Goal: Task Accomplishment & Management: Manage account settings

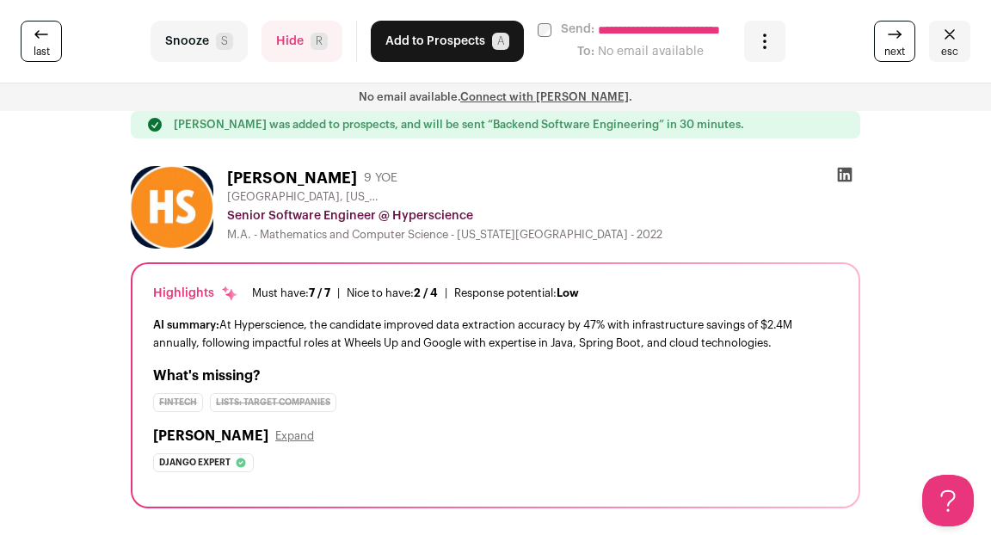
click at [944, 47] on span "esc" at bounding box center [949, 52] width 17 height 14
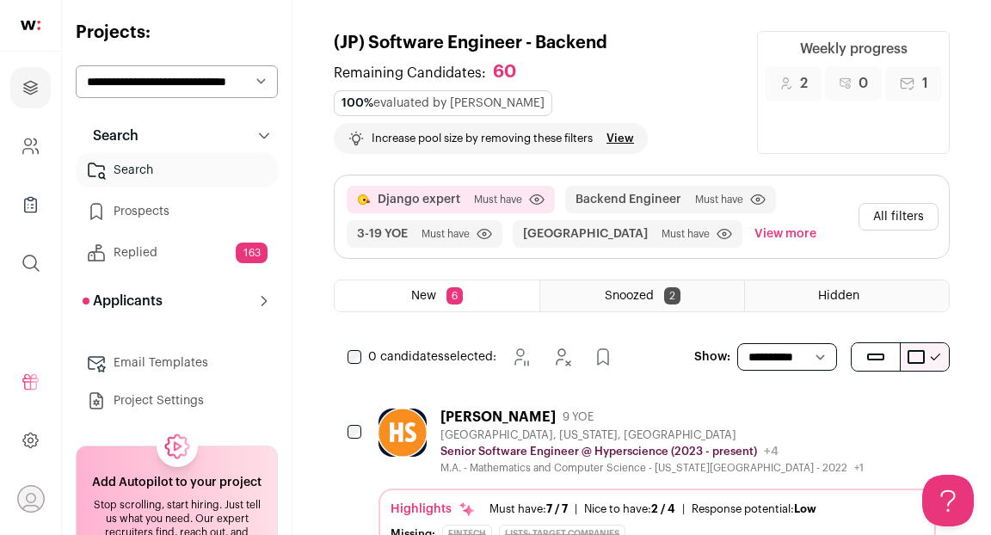
click at [614, 409] on div "[PERSON_NAME] 9 YOE" at bounding box center [651, 417] width 423 height 17
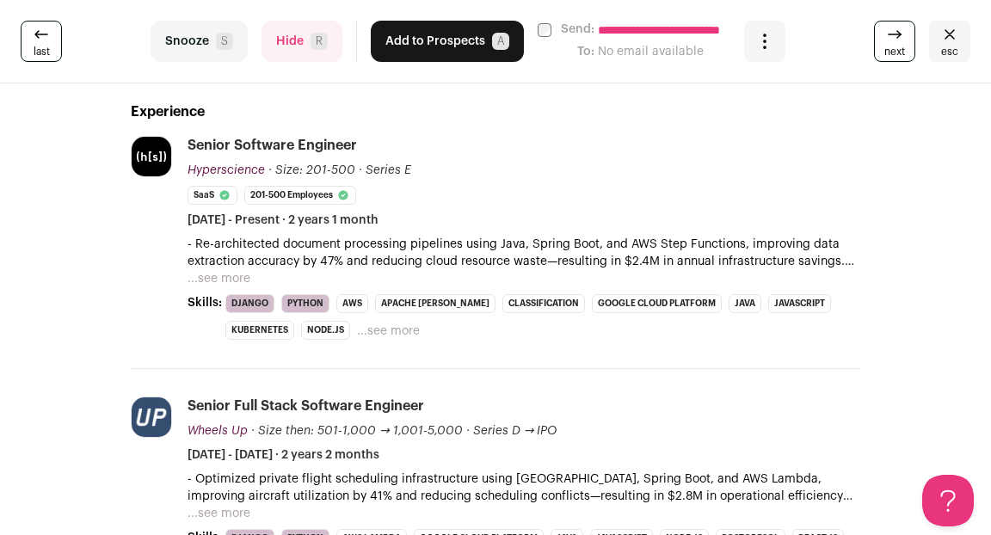
scroll to position [436, 0]
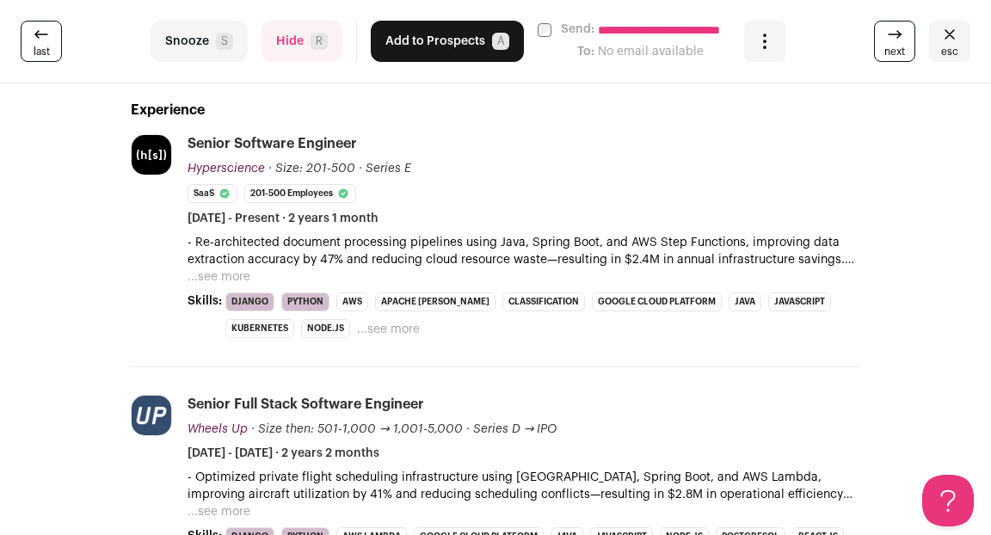
click at [235, 274] on button "...see more" at bounding box center [219, 276] width 63 height 17
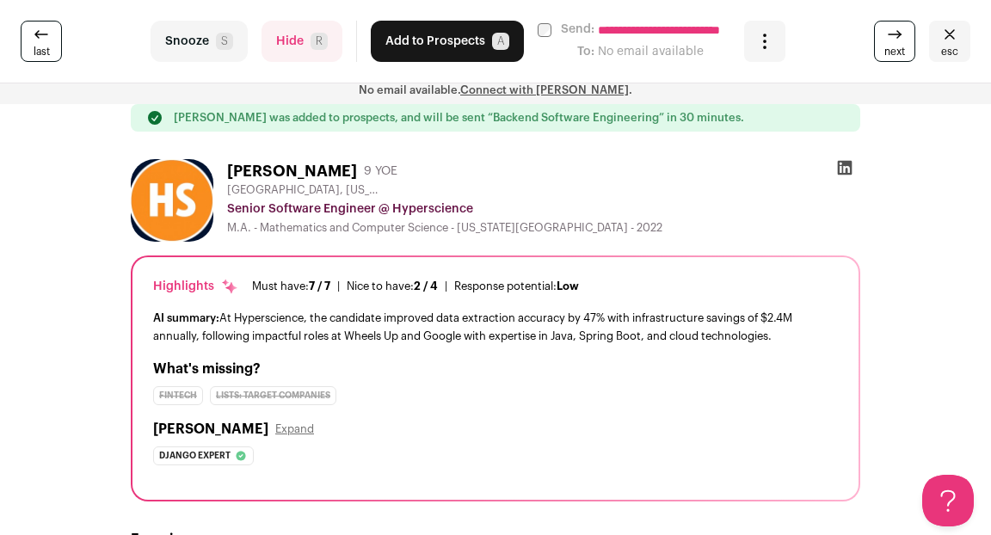
scroll to position [0, 0]
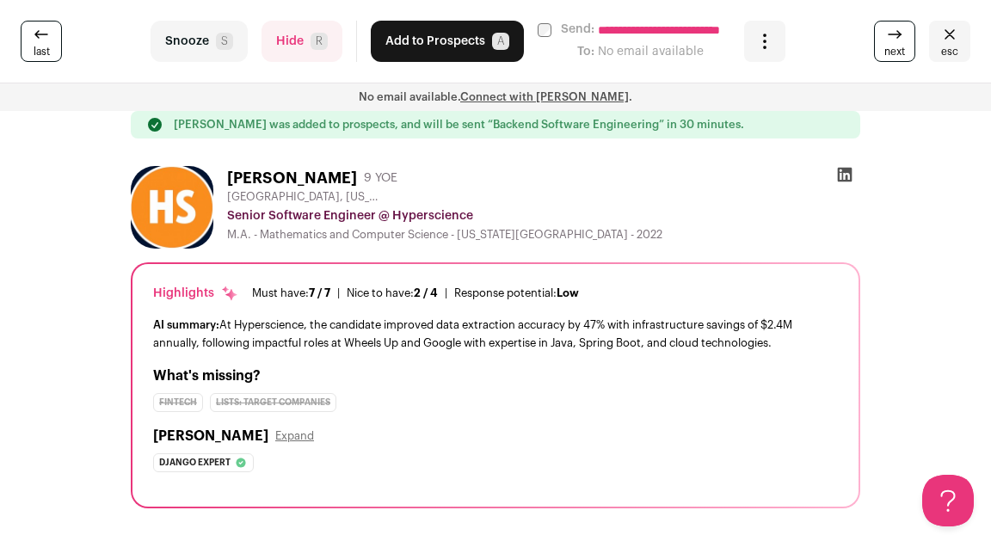
click at [849, 177] on icon at bounding box center [844, 174] width 17 height 17
click at [465, 51] on button "Add to Prospects A" at bounding box center [447, 41] width 153 height 41
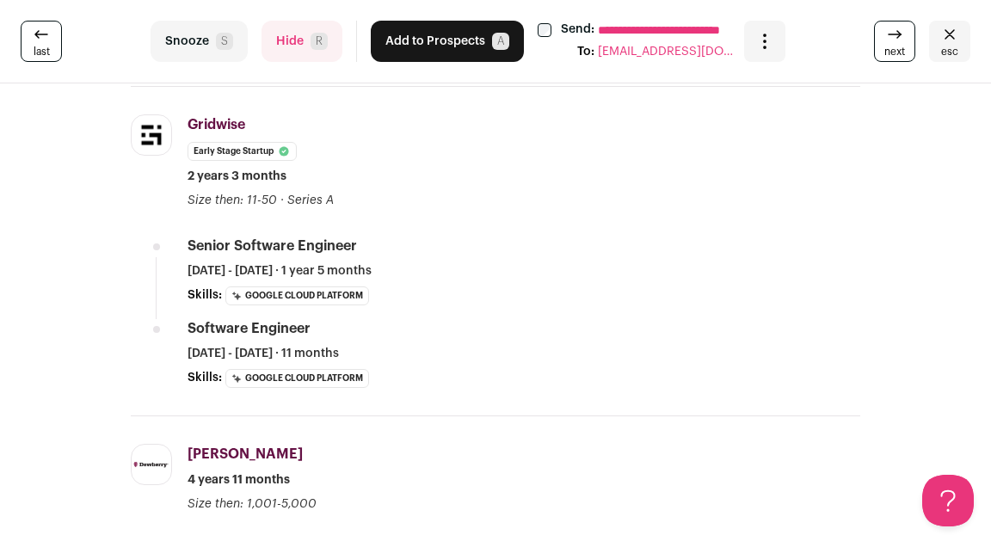
scroll to position [605, 0]
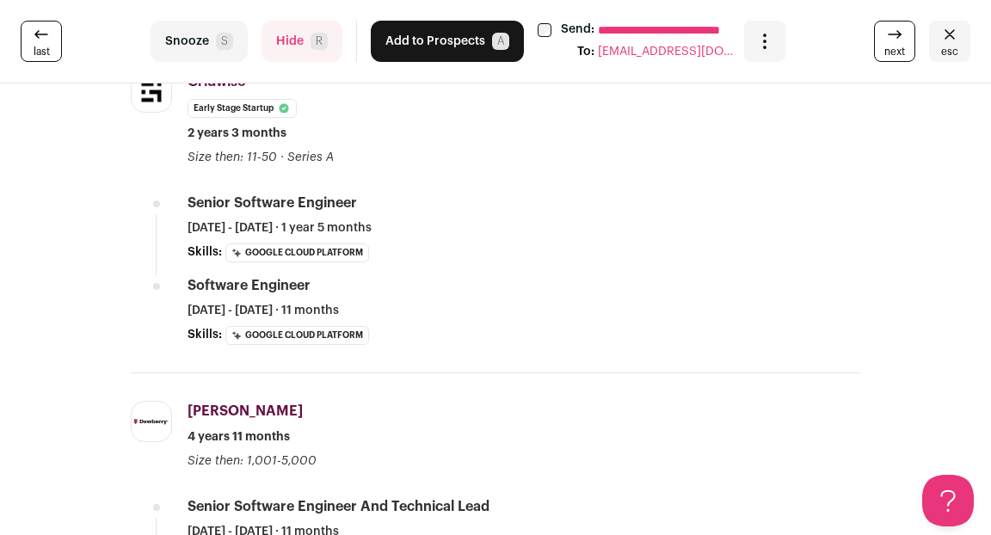
click at [293, 36] on button "Hide R" at bounding box center [302, 41] width 81 height 41
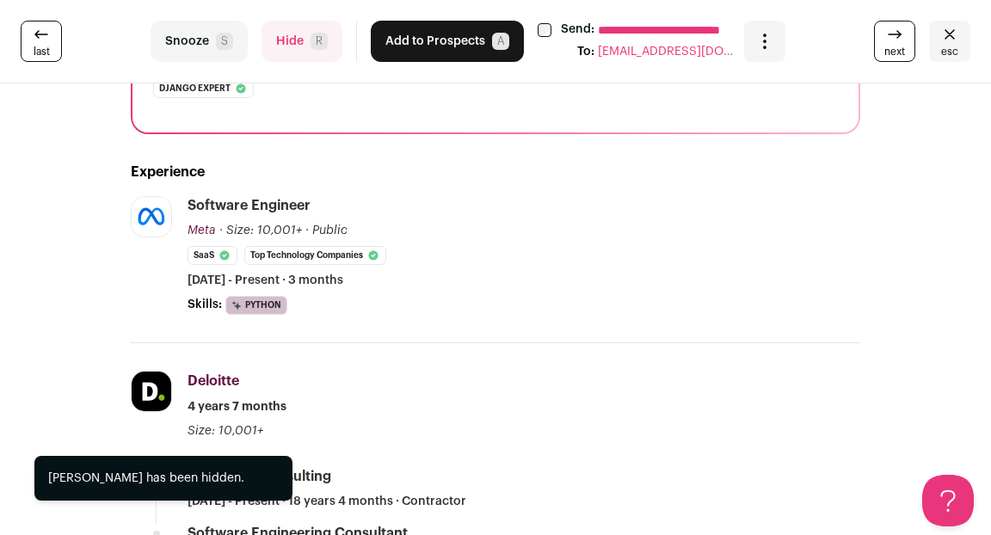
scroll to position [0, 0]
click at [289, 39] on button "Hide R" at bounding box center [302, 41] width 81 height 41
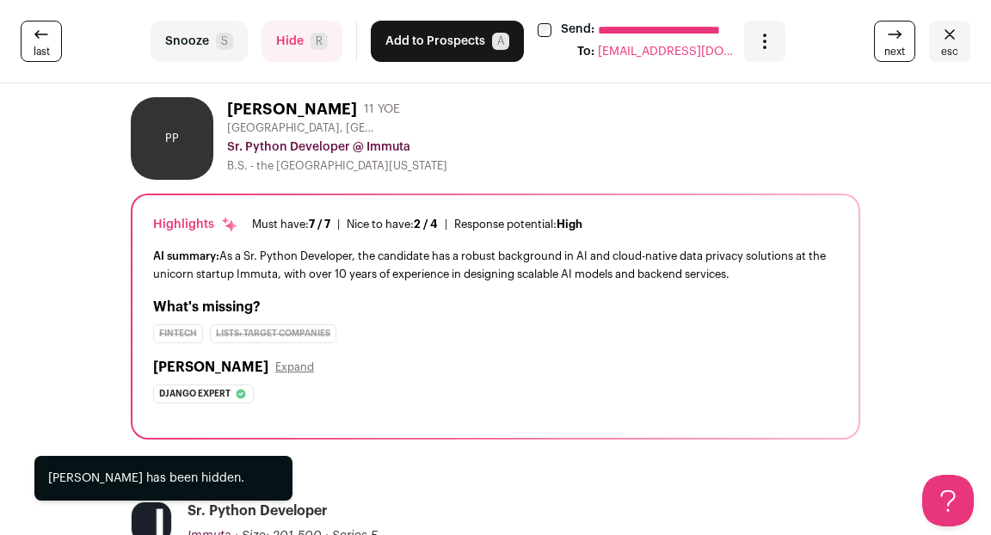
scroll to position [43, 0]
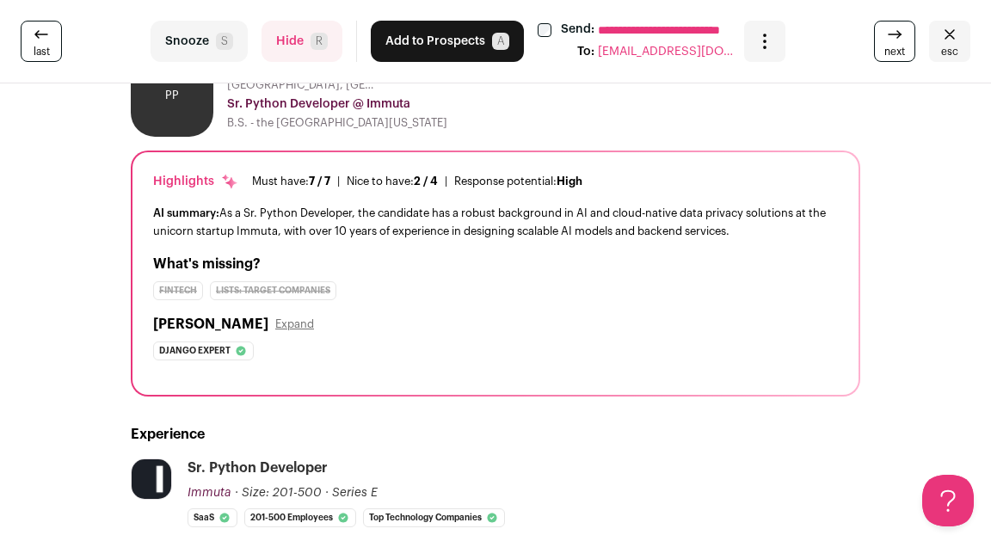
click at [290, 50] on button "Hide R" at bounding box center [302, 41] width 81 height 41
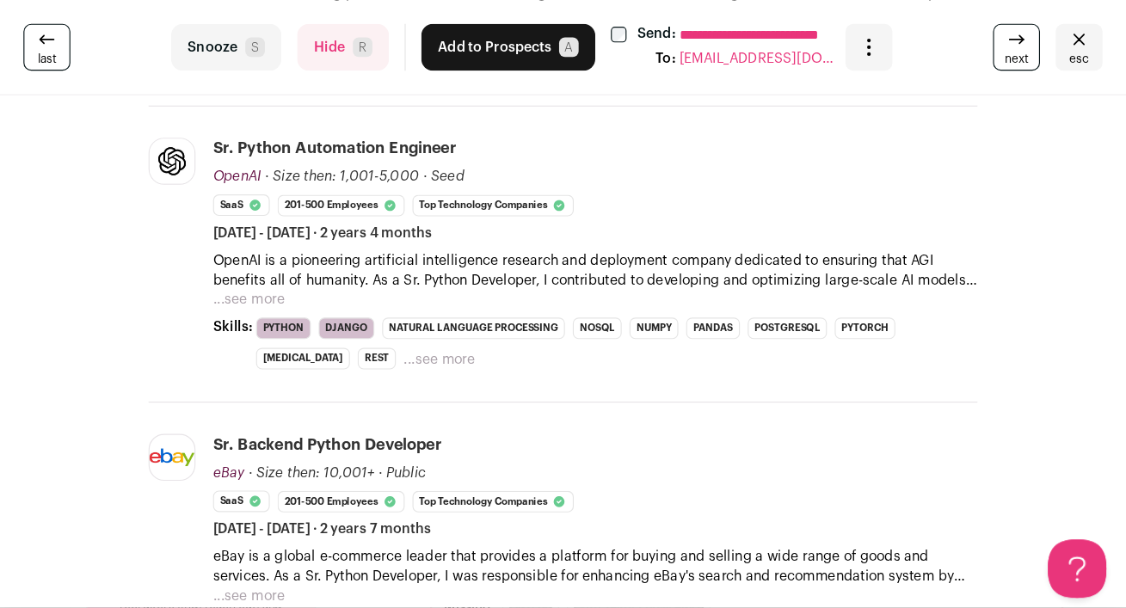
scroll to position [763, 0]
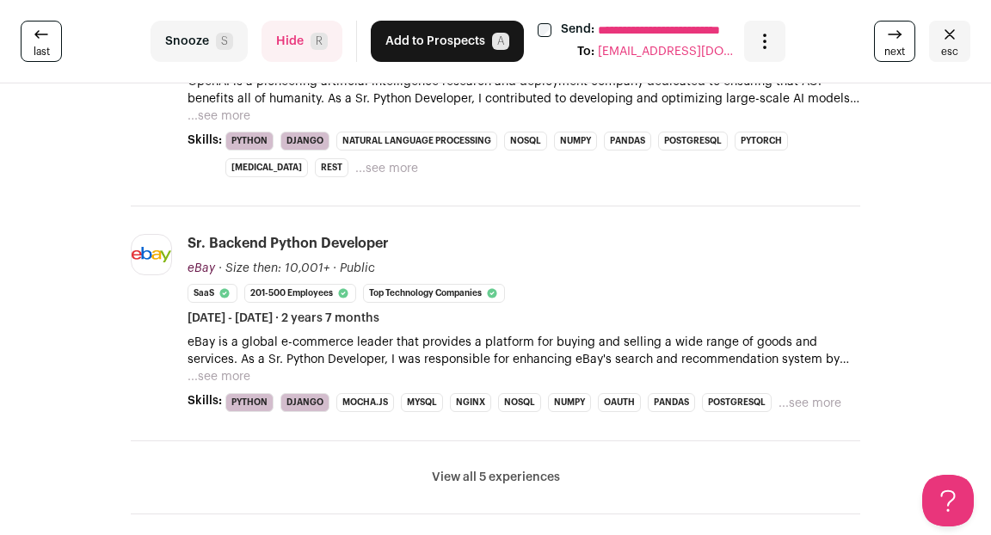
click at [952, 41] on icon "Close" at bounding box center [949, 34] width 21 height 21
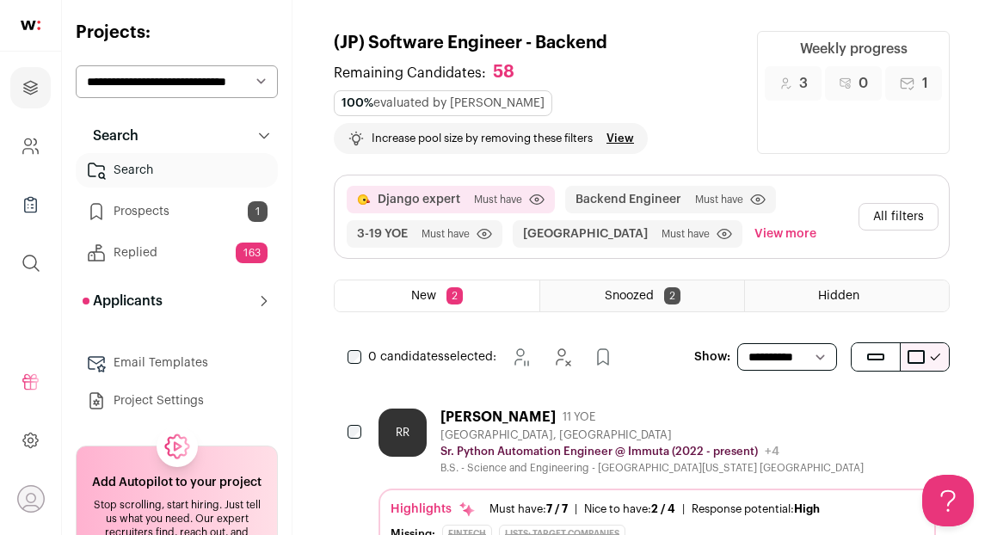
click at [739, 409] on div "[PERSON_NAME] 11 YOE" at bounding box center [651, 417] width 423 height 17
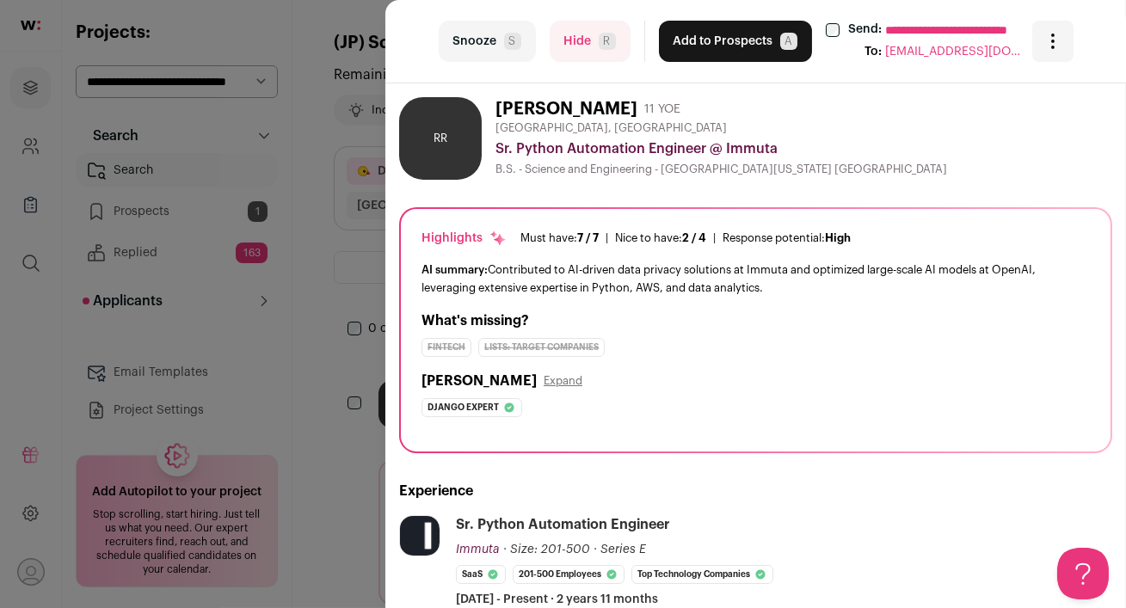
click at [572, 56] on button "Hide R" at bounding box center [590, 41] width 81 height 41
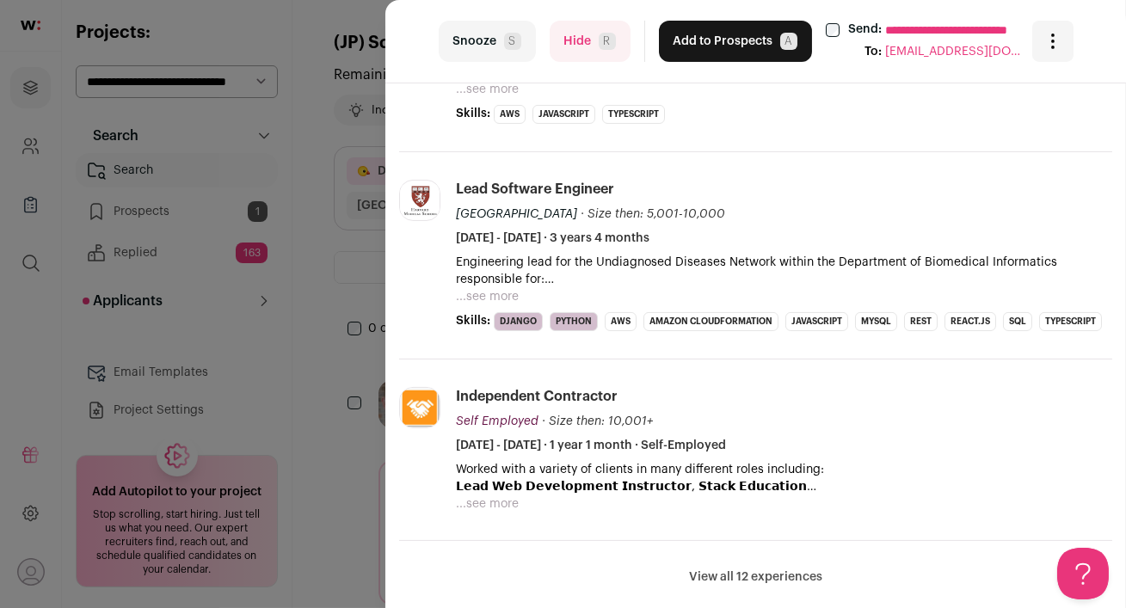
scroll to position [705, 0]
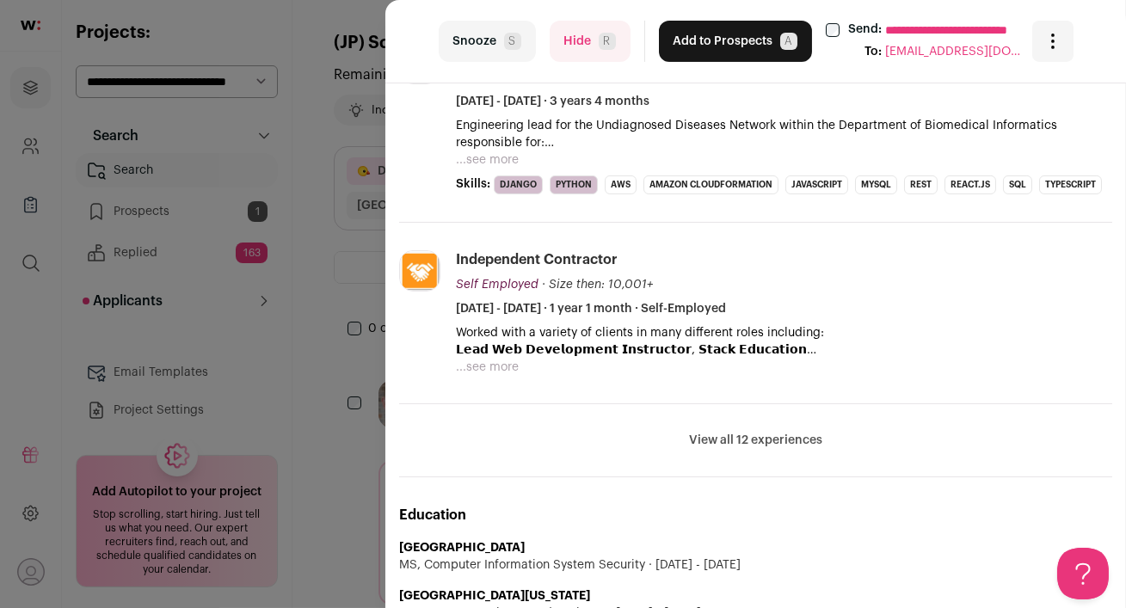
click at [500, 154] on button "...see more" at bounding box center [487, 159] width 63 height 17
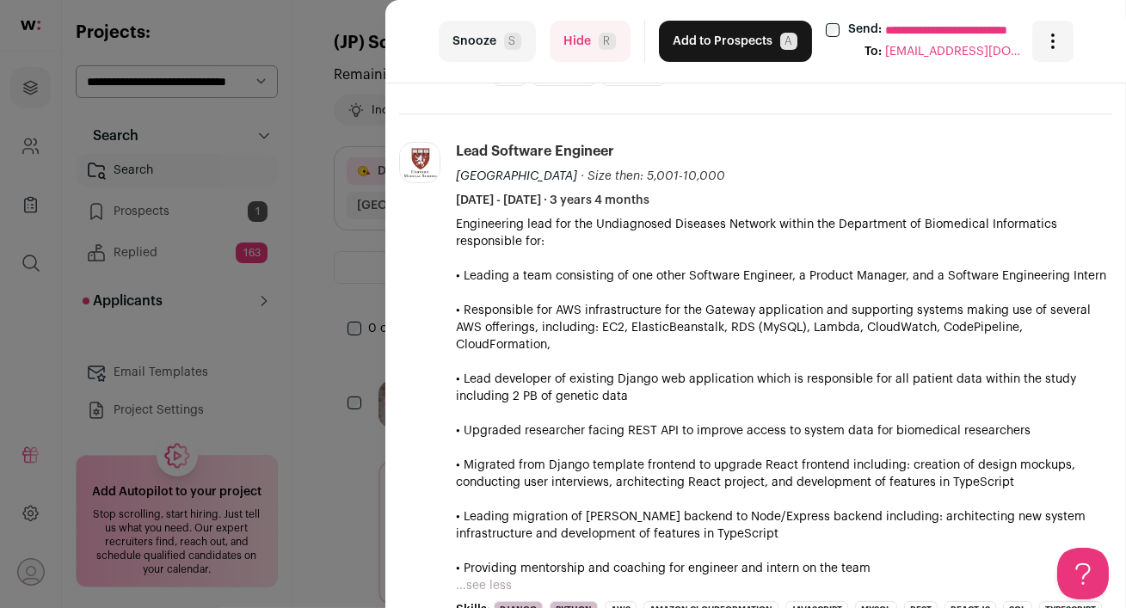
scroll to position [0, 0]
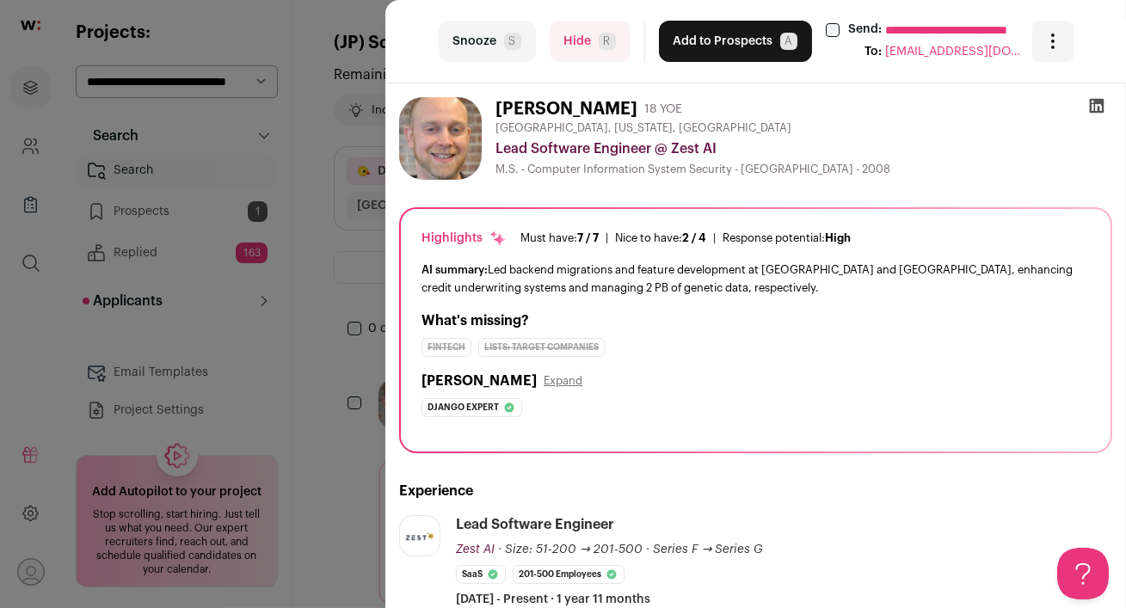
click at [692, 54] on button "Add to Prospects A" at bounding box center [735, 41] width 153 height 41
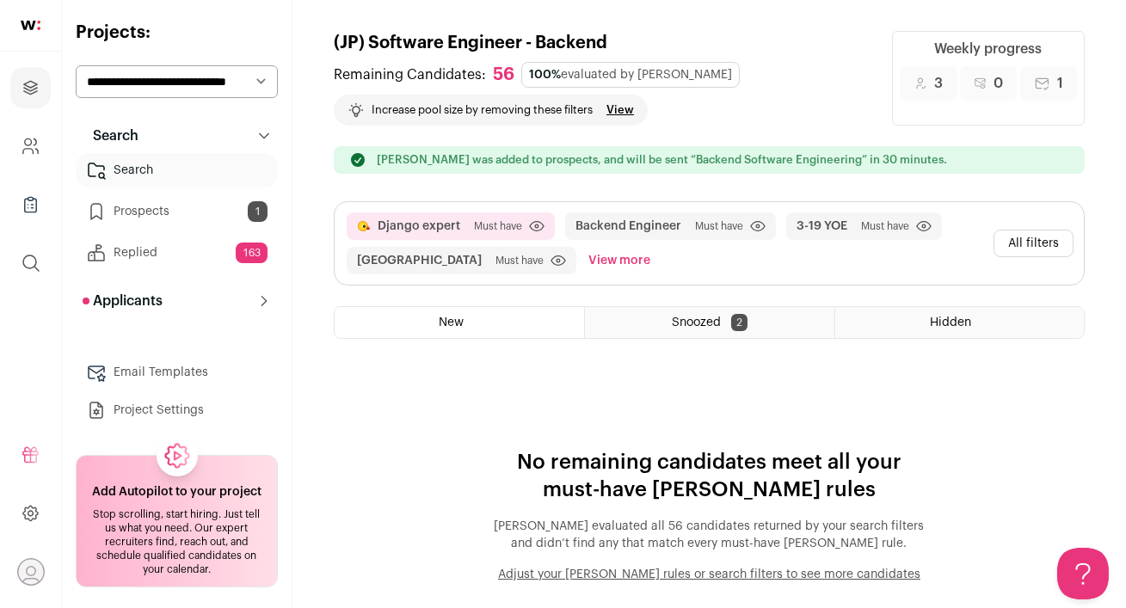
click at [625, 111] on link "View" at bounding box center [620, 110] width 28 height 14
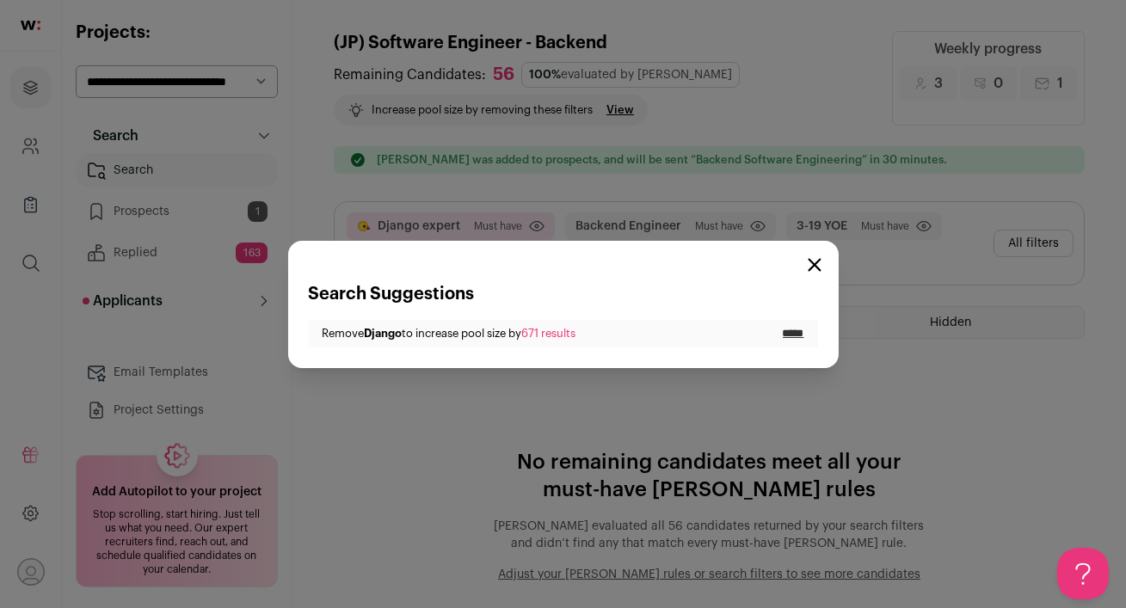
click at [793, 332] on input "*****" at bounding box center [794, 334] width 22 height 14
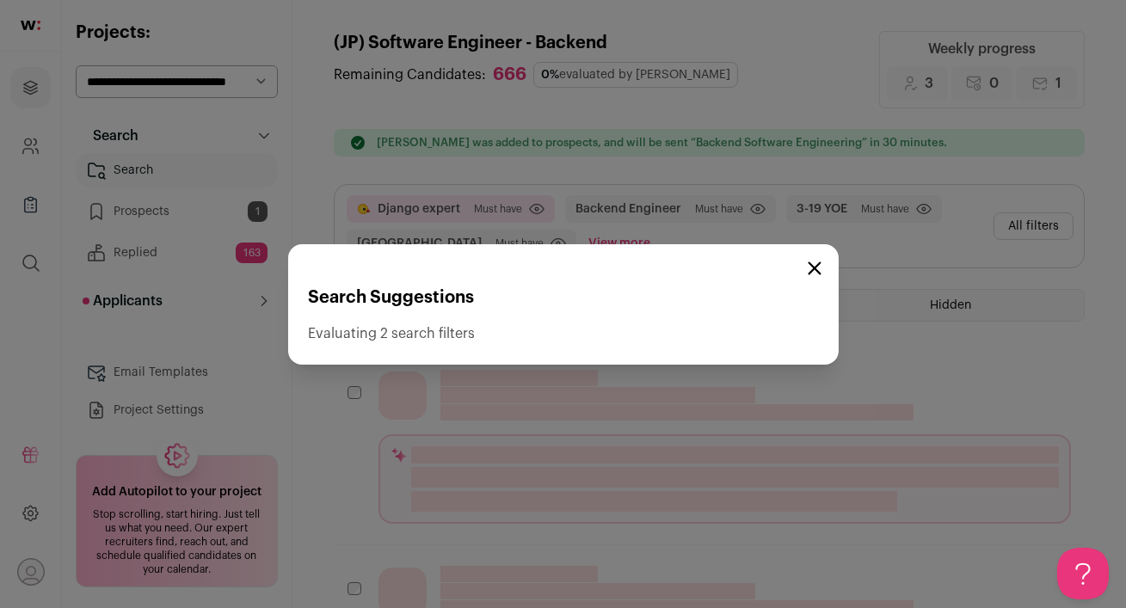
click at [815, 271] on icon "Close modal" at bounding box center [815, 269] width 14 height 14
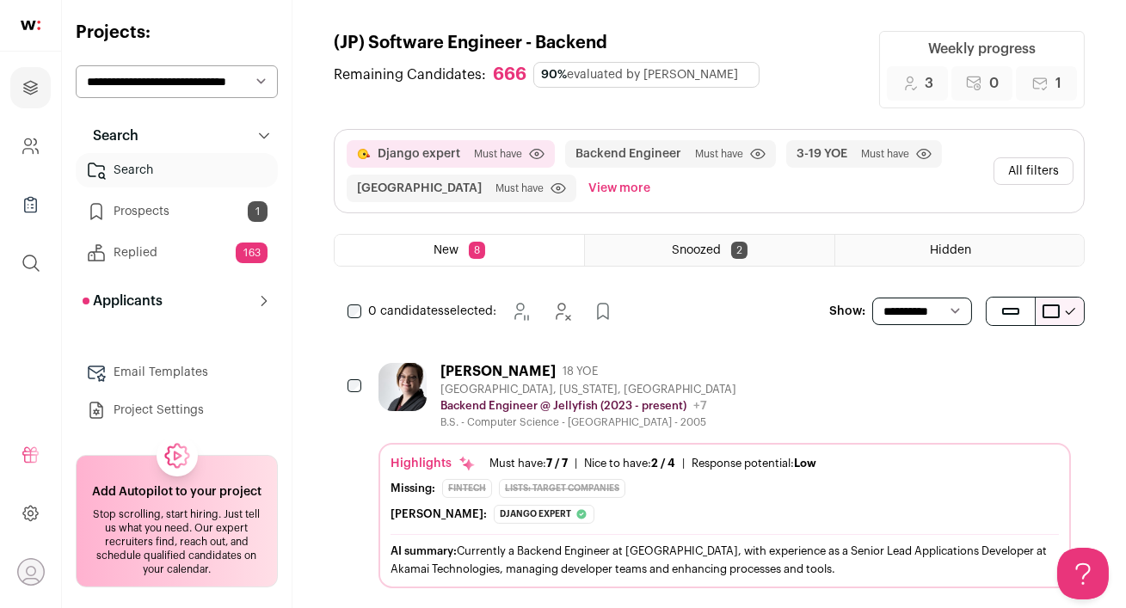
click at [746, 370] on div "[PERSON_NAME] 18 YOE [GEOGRAPHIC_DATA], [US_STATE], [GEOGRAPHIC_DATA] Backend E…" at bounding box center [725, 396] width 692 height 66
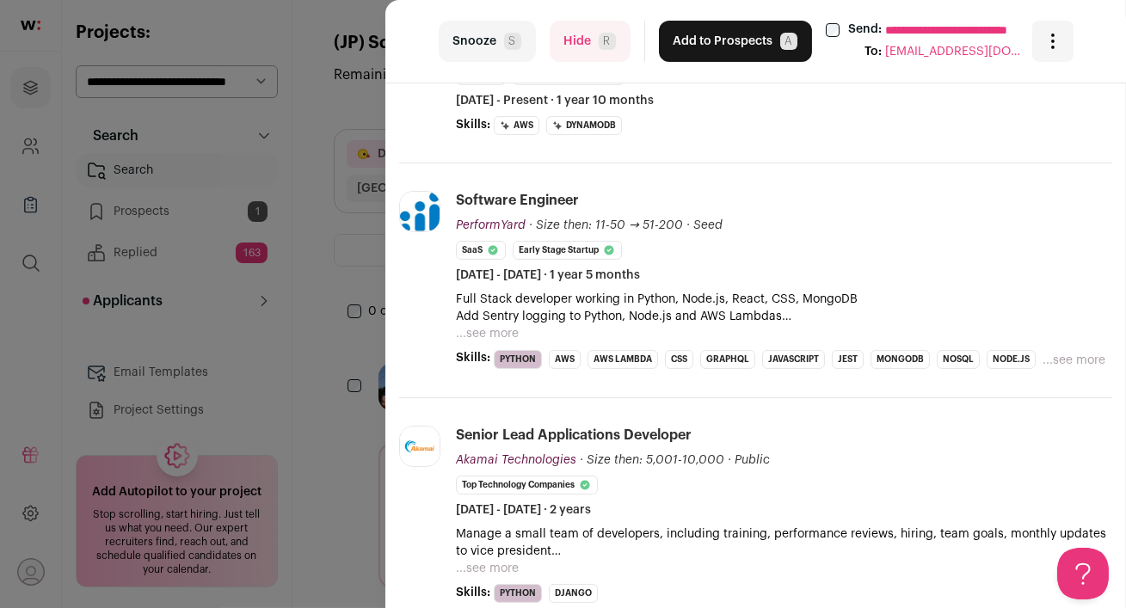
scroll to position [520, 0]
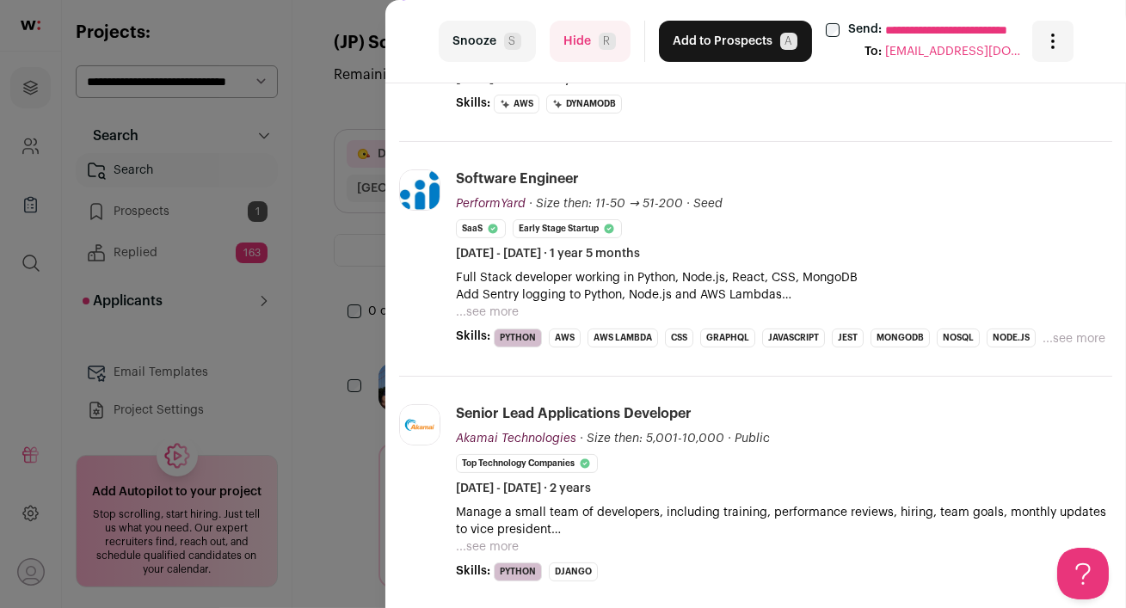
click at [712, 46] on button "Add to Prospects A" at bounding box center [735, 41] width 153 height 41
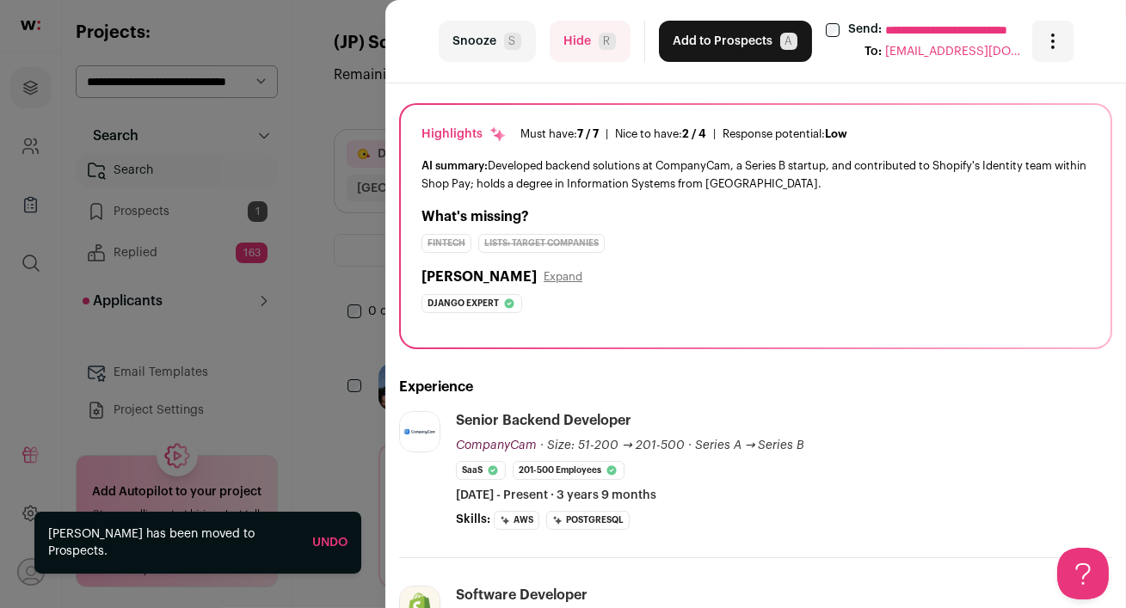
scroll to position [154, 0]
